Goal: Information Seeking & Learning: Learn about a topic

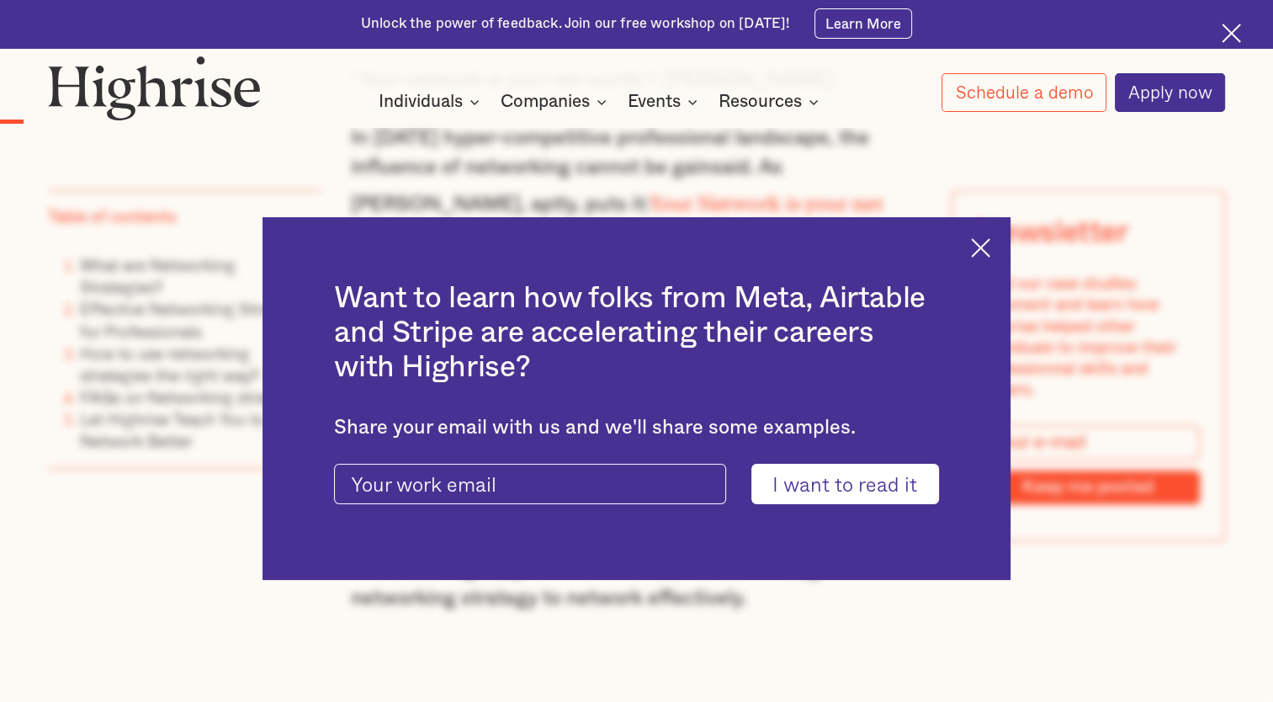
scroll to position [1233, 0]
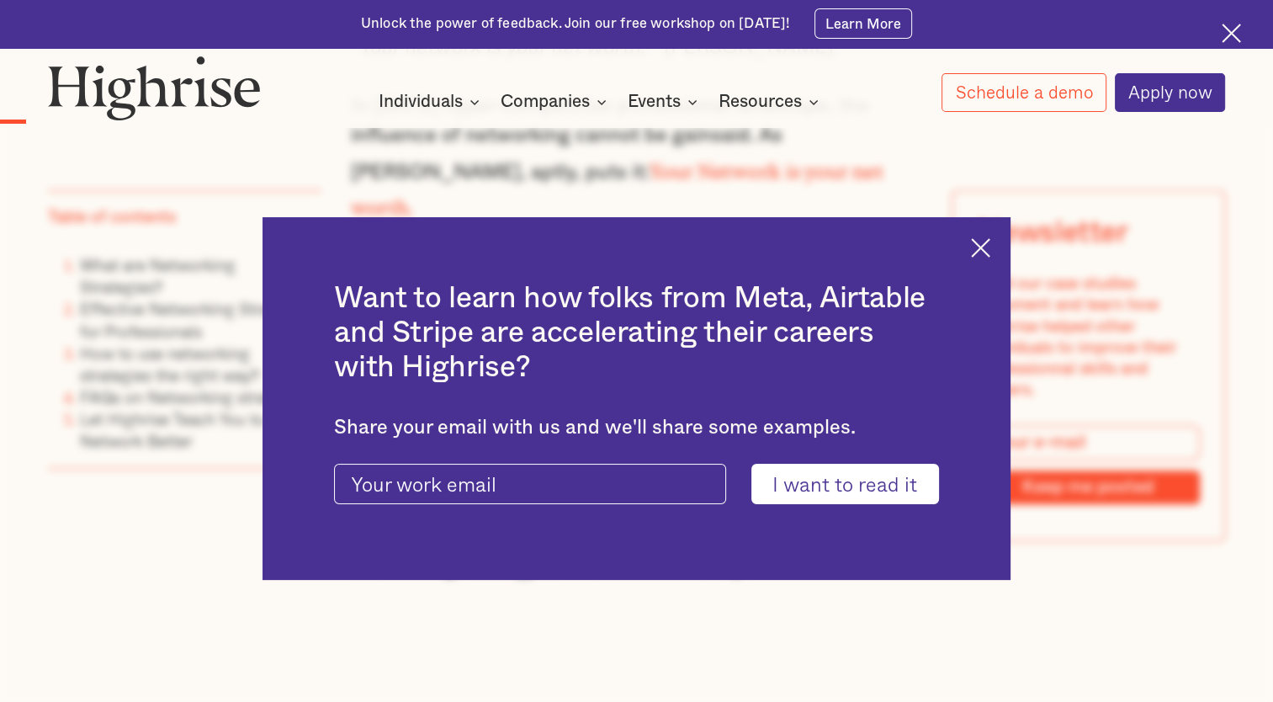
click at [986, 255] on img at bounding box center [980, 247] width 19 height 19
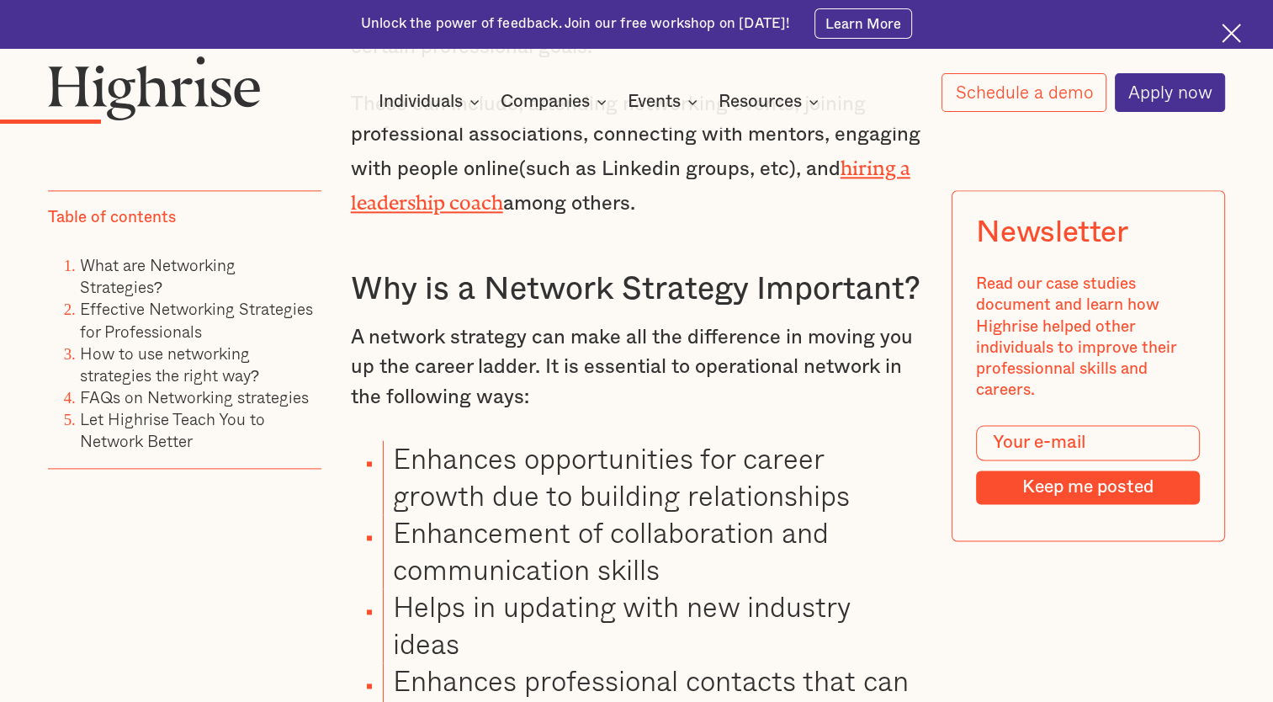
scroll to position [2303, 0]
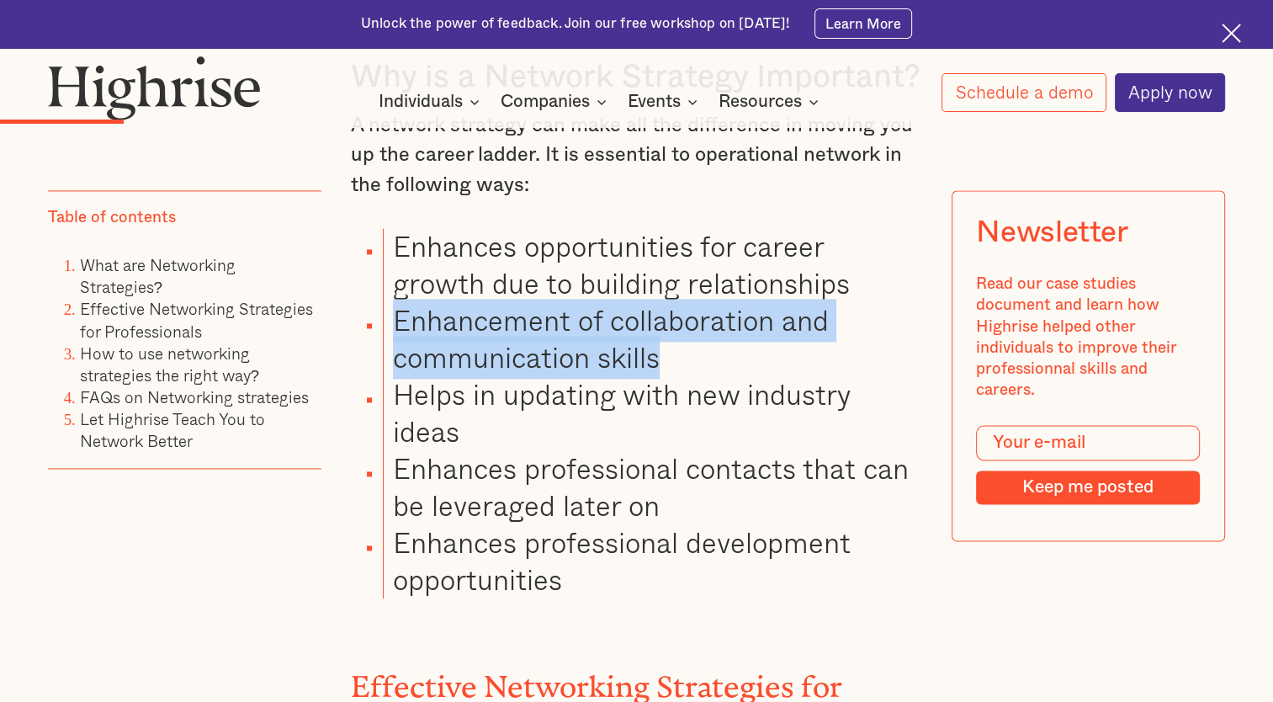
drag, startPoint x: 658, startPoint y: 327, endPoint x: 370, endPoint y: 299, distance: 289.0
click at [370, 299] on ul "Enhances opportunities for career growth due to building relationships Enhancem…" at bounding box center [624, 413] width 596 height 370
copy li "Enhancement of collaboration and communication skills"
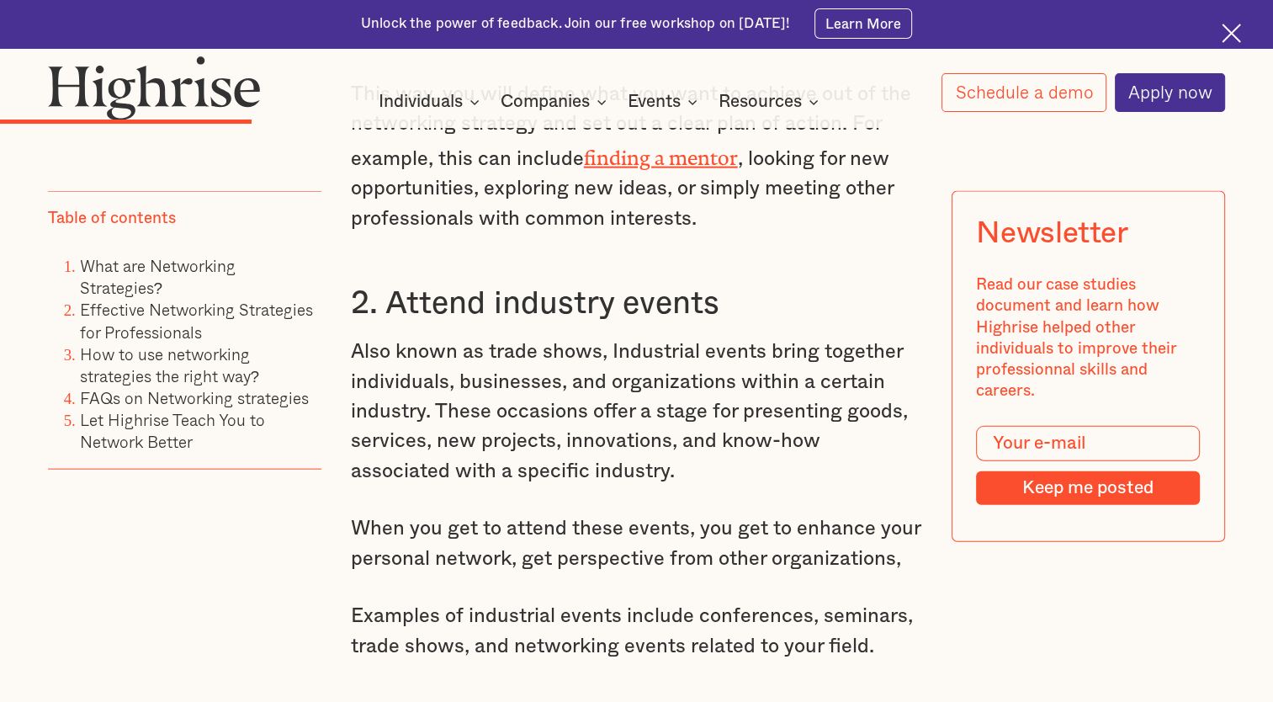
scroll to position [3776, 0]
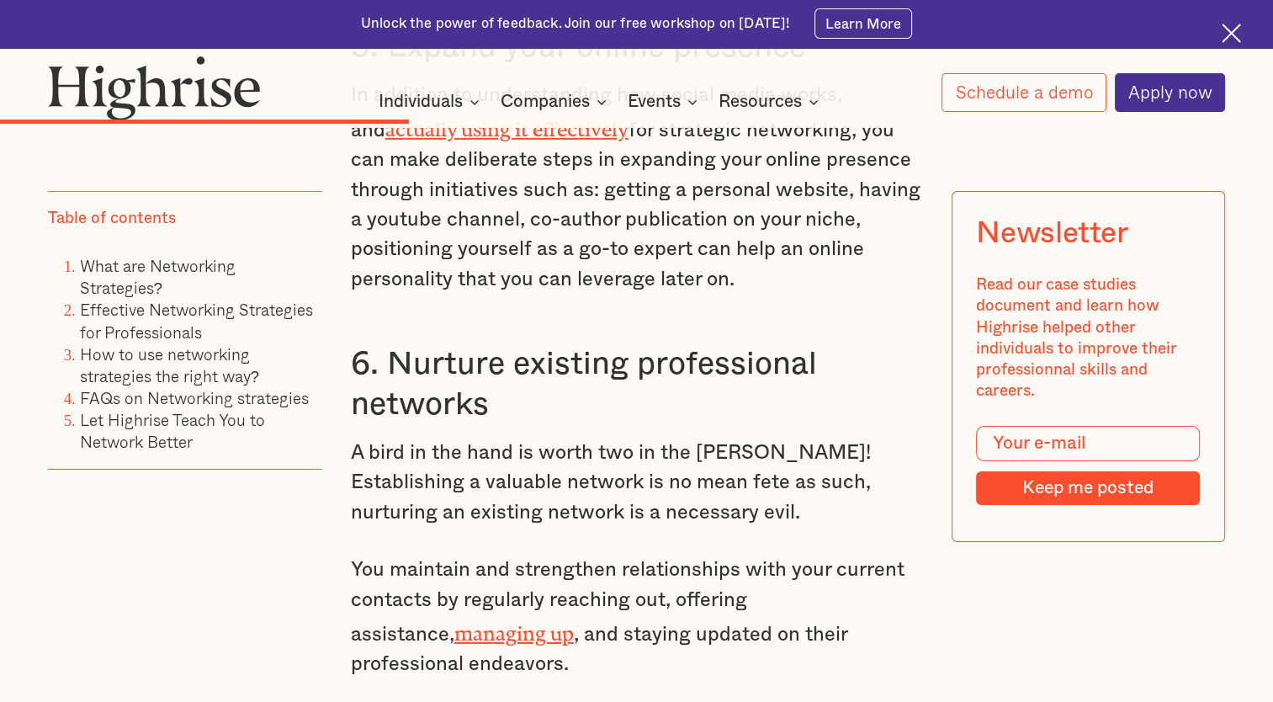
scroll to position [5021, 0]
